Goal: Task Accomplishment & Management: Manage account settings

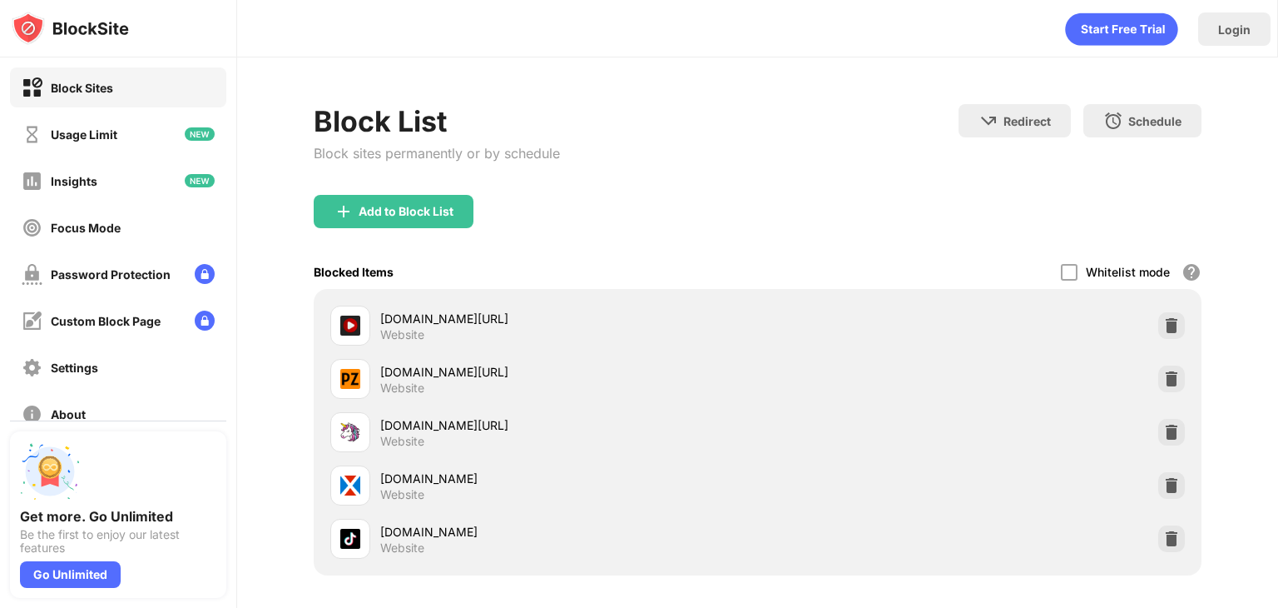
click at [1203, 32] on div "Login" at bounding box center [1234, 28] width 72 height 33
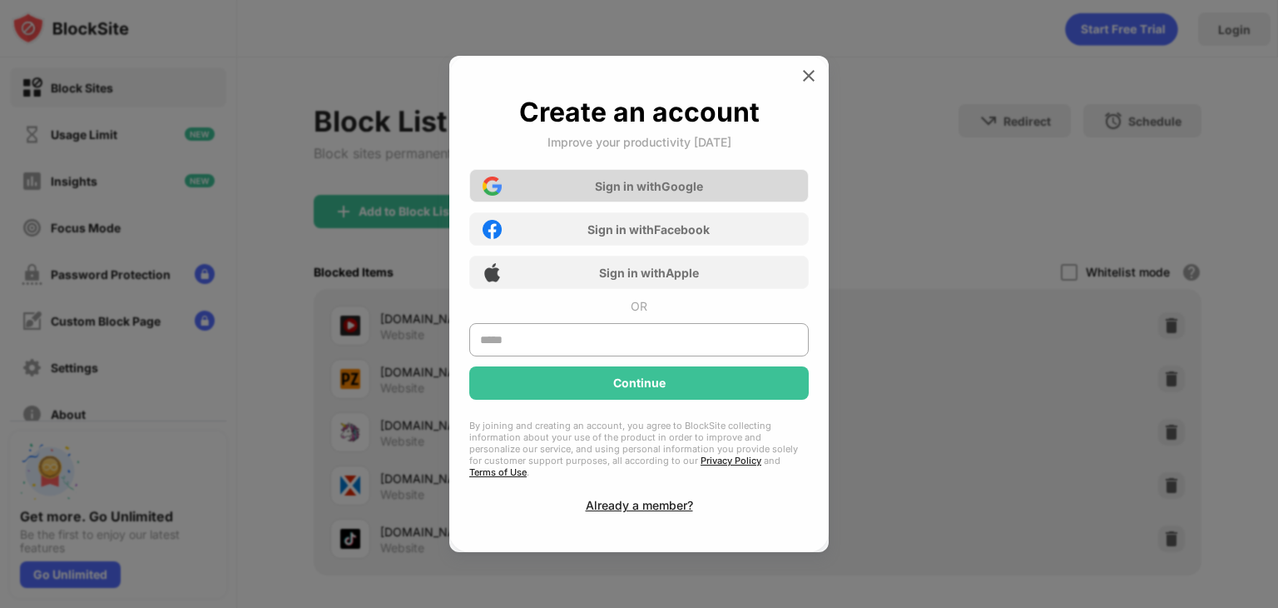
click at [712, 187] on div "Sign in with Google" at bounding box center [639, 185] width 340 height 33
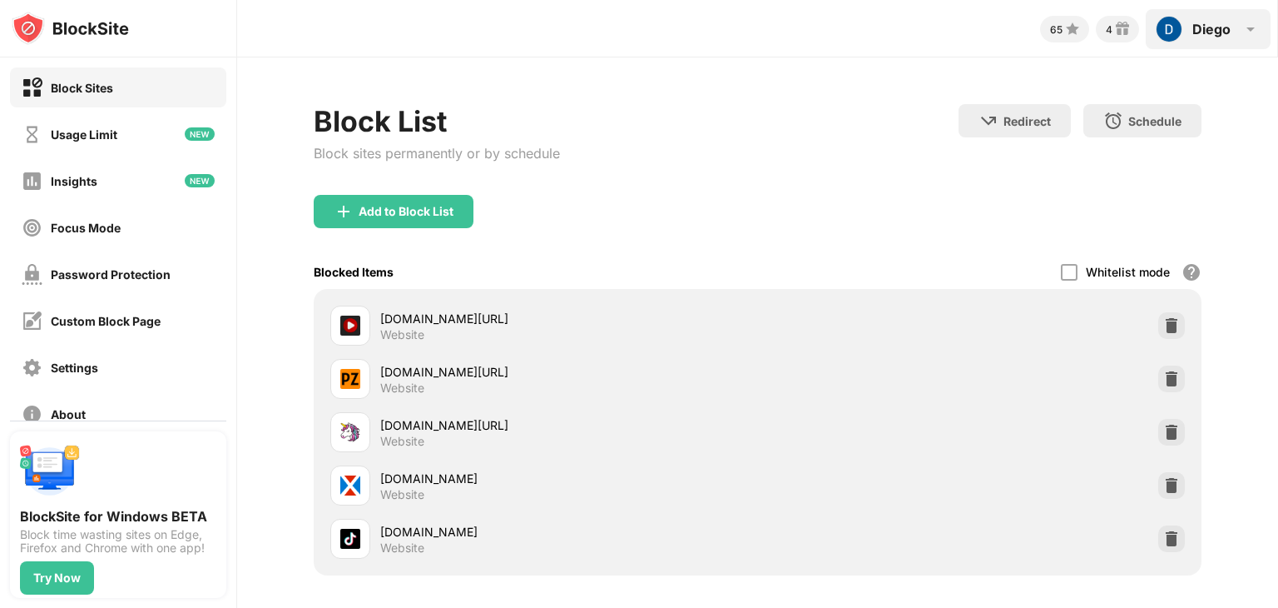
click at [1188, 27] on div "[PERSON_NAME] View Account Insights Rewards Settings Support Log Out" at bounding box center [1208, 29] width 125 height 40
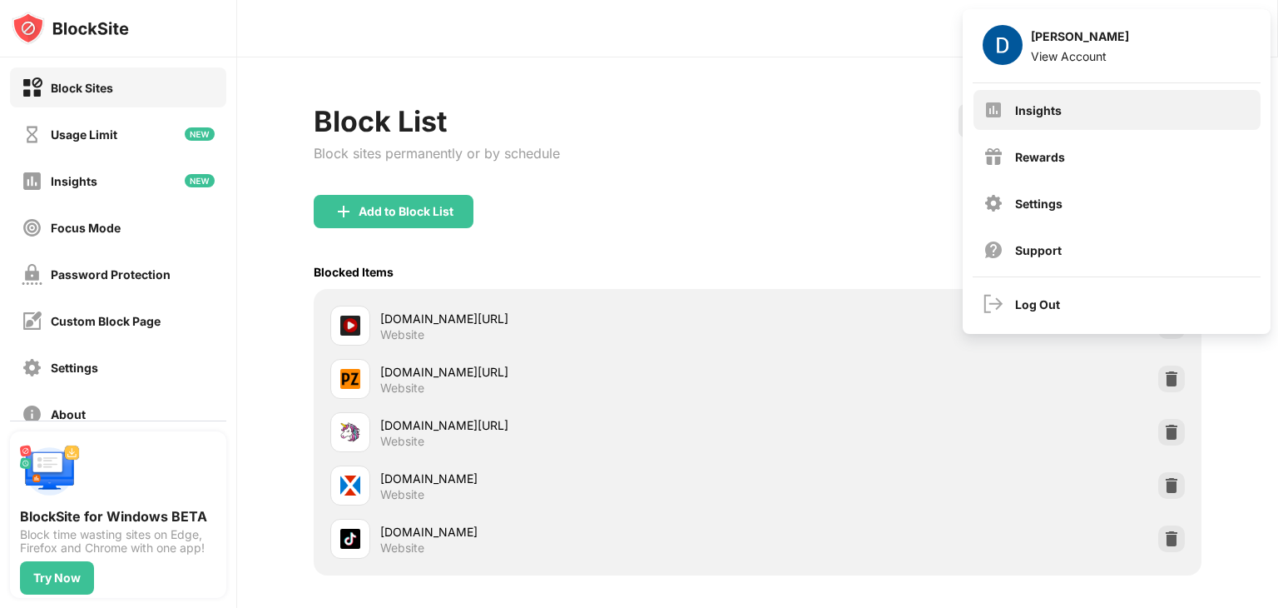
click at [1053, 114] on div "Insights" at bounding box center [1038, 110] width 47 height 14
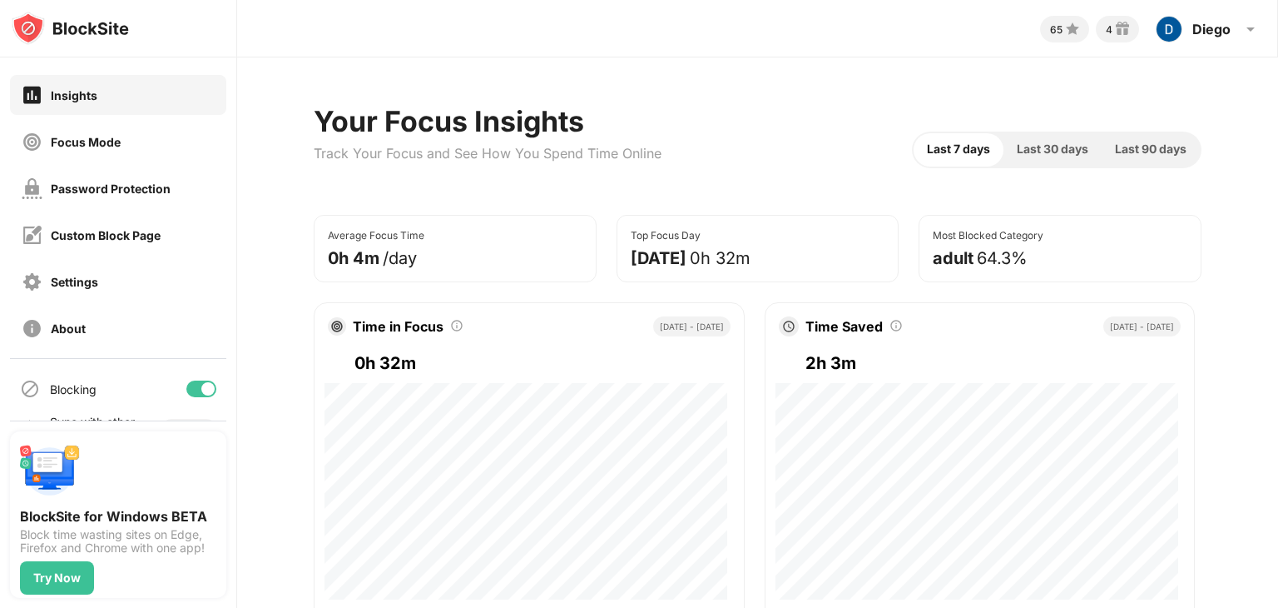
scroll to position [123, 0]
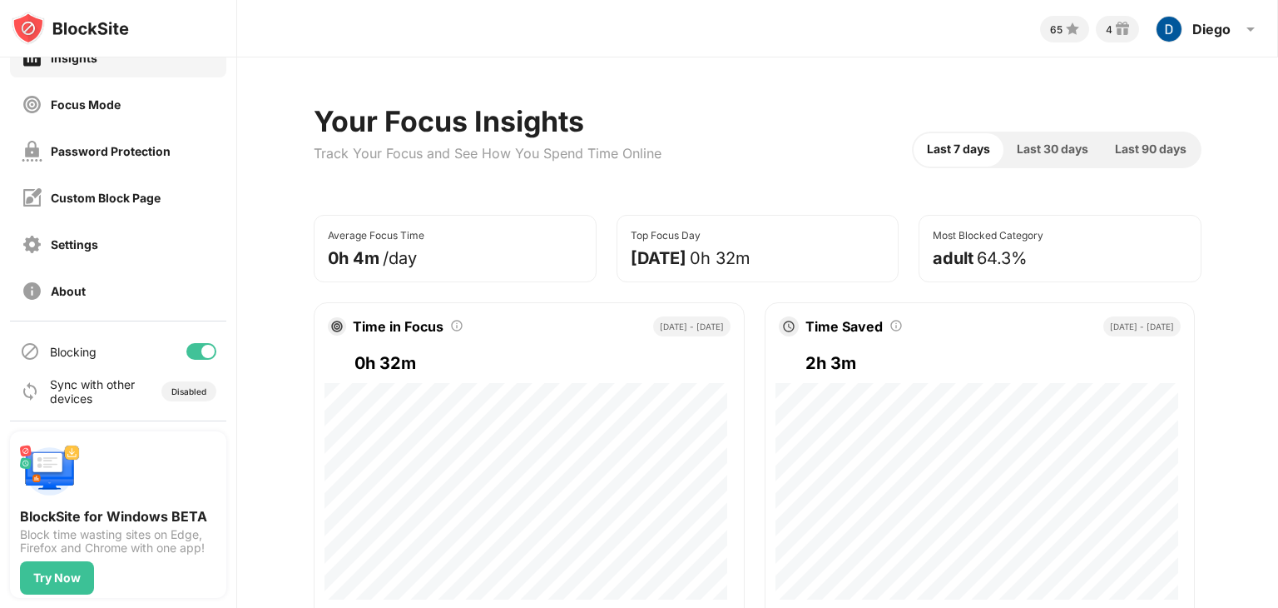
click at [136, 204] on div "Custom Block Page" at bounding box center [91, 197] width 139 height 21
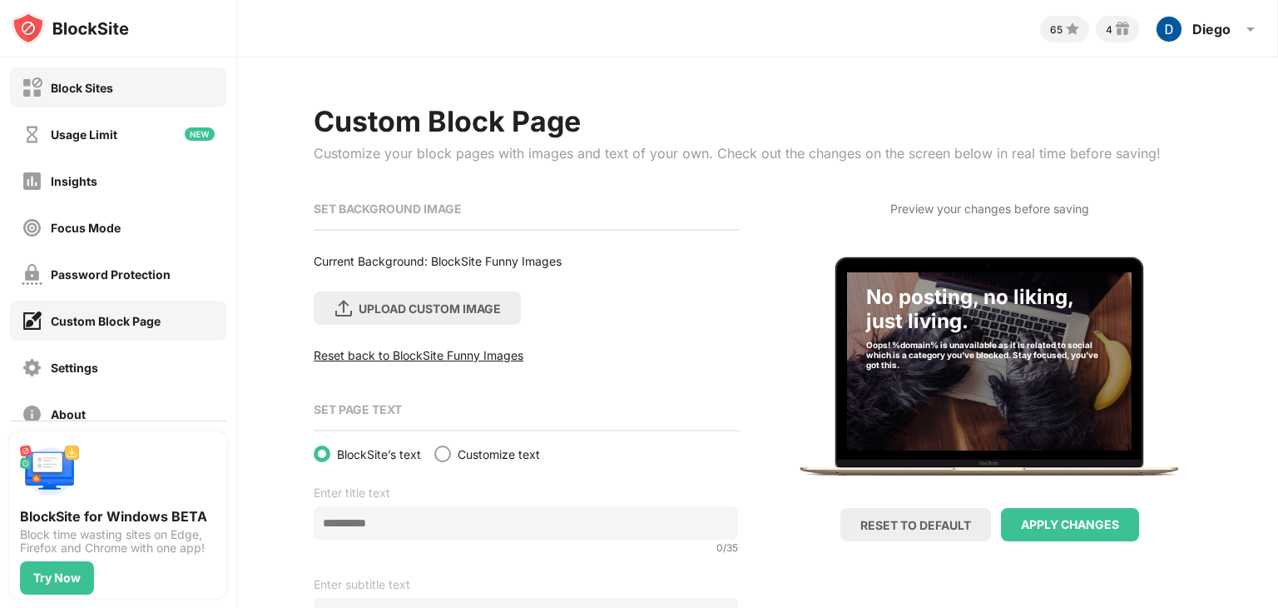
click at [94, 92] on div "Block Sites" at bounding box center [82, 88] width 62 height 14
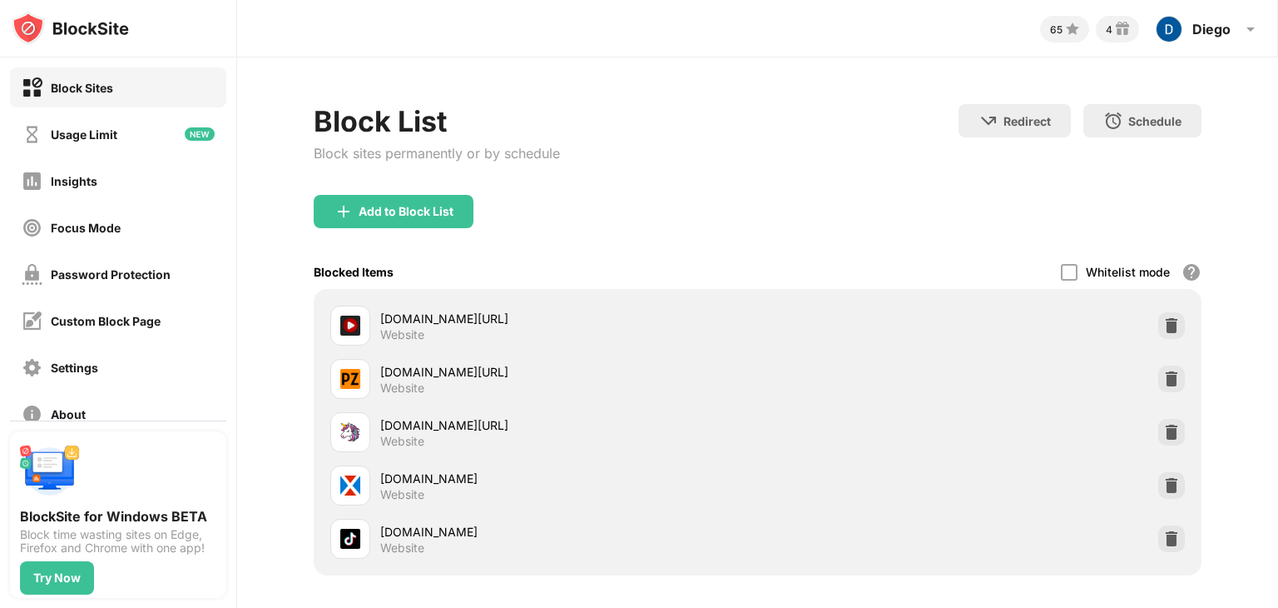
click at [117, 32] on img at bounding box center [70, 28] width 117 height 33
click at [1058, 27] on div "65" at bounding box center [1056, 29] width 12 height 12
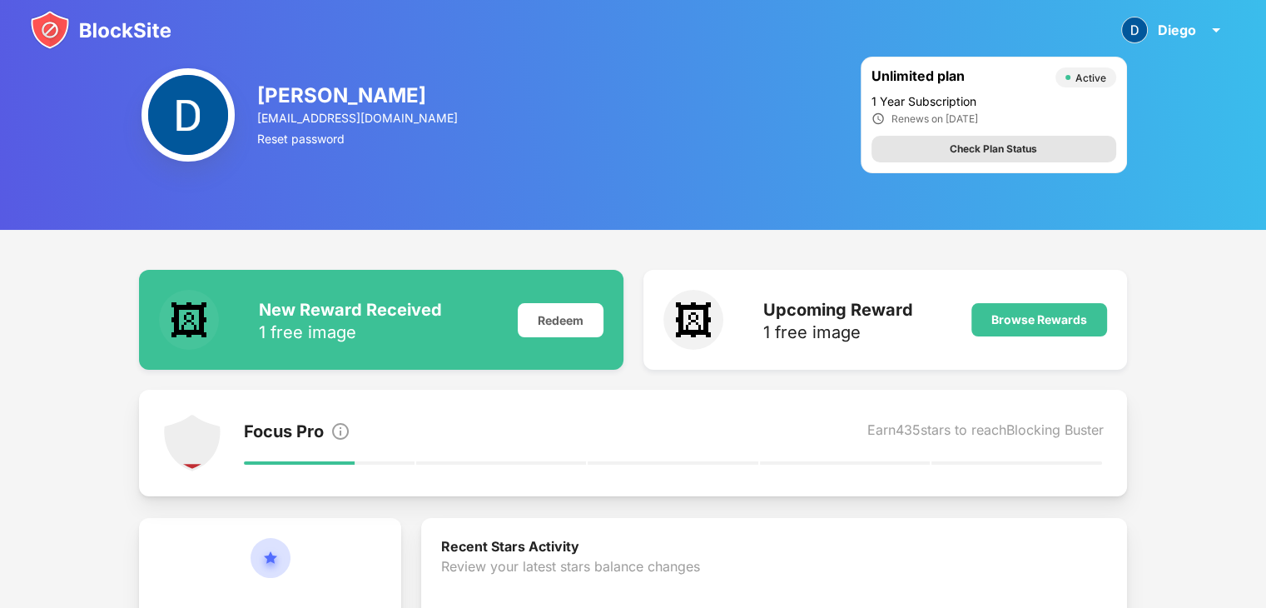
click at [1029, 146] on div "Check Plan Status" at bounding box center [993, 149] width 87 height 17
